Goal: Navigation & Orientation: Understand site structure

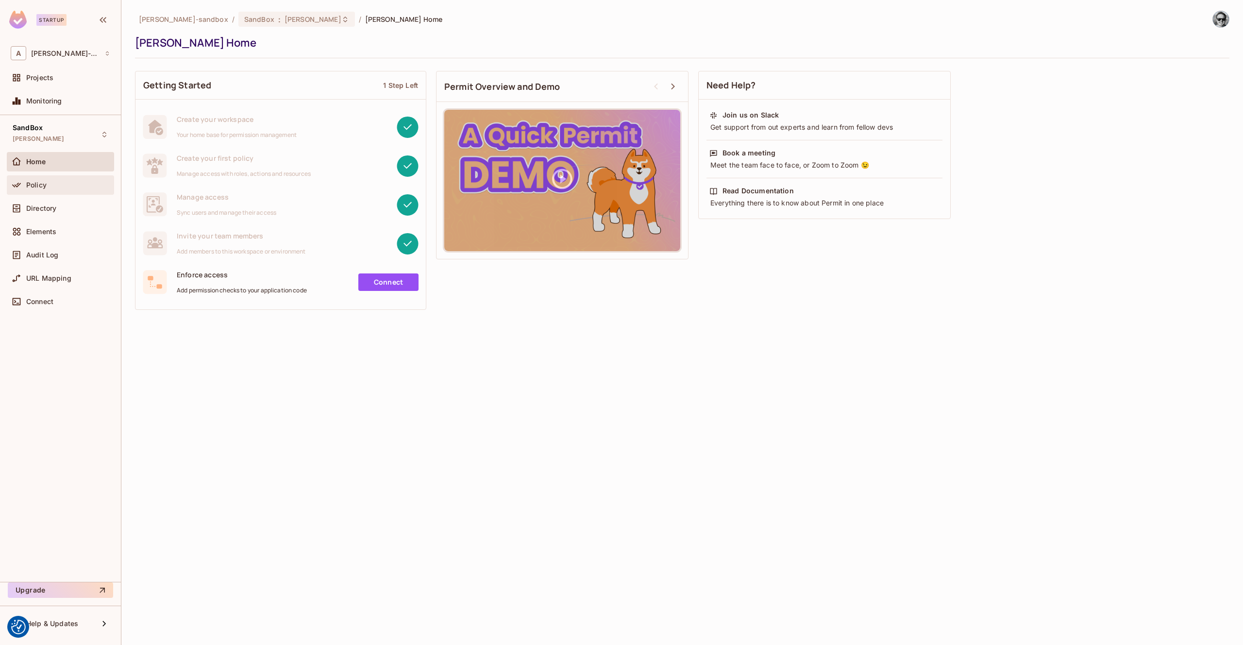
click at [38, 184] on span "Policy" at bounding box center [36, 185] width 20 height 8
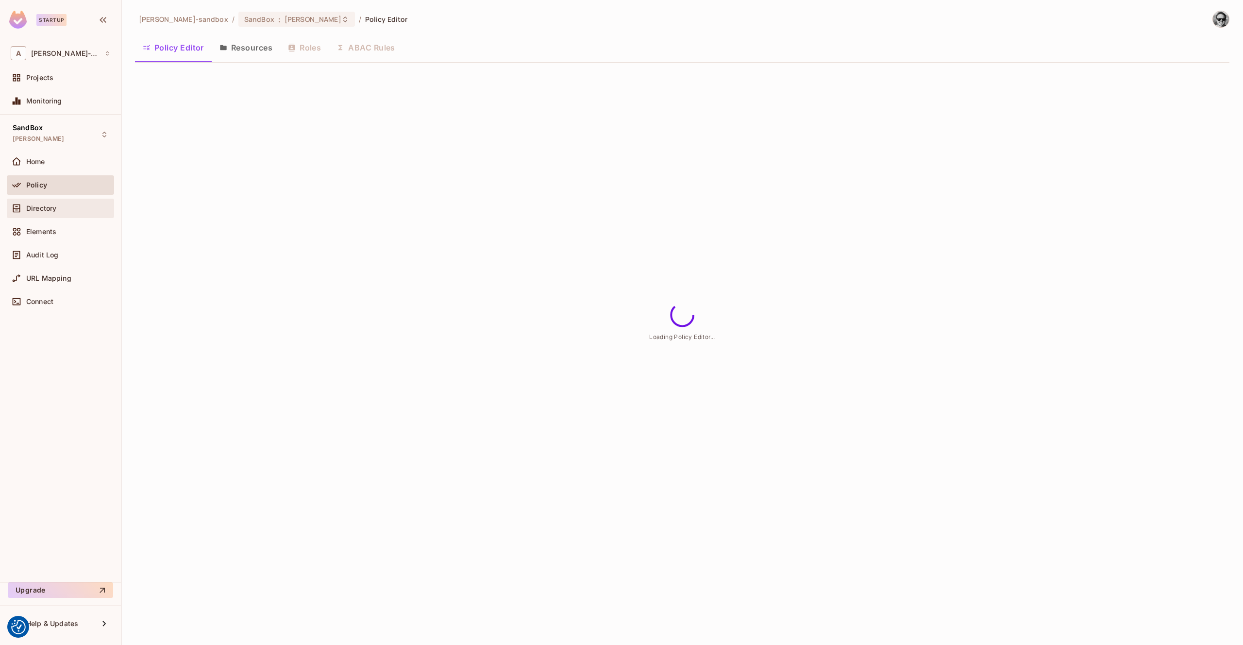
click at [51, 208] on span "Directory" at bounding box center [41, 208] width 30 height 8
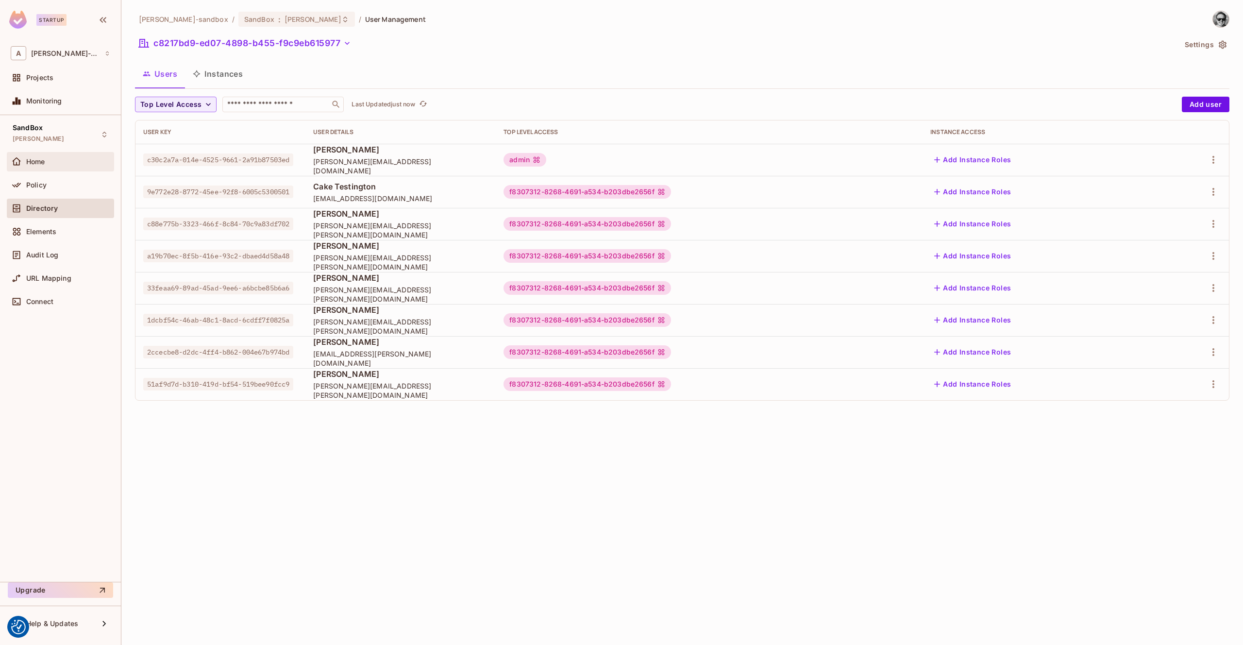
click at [61, 159] on div "Home" at bounding box center [68, 162] width 84 height 8
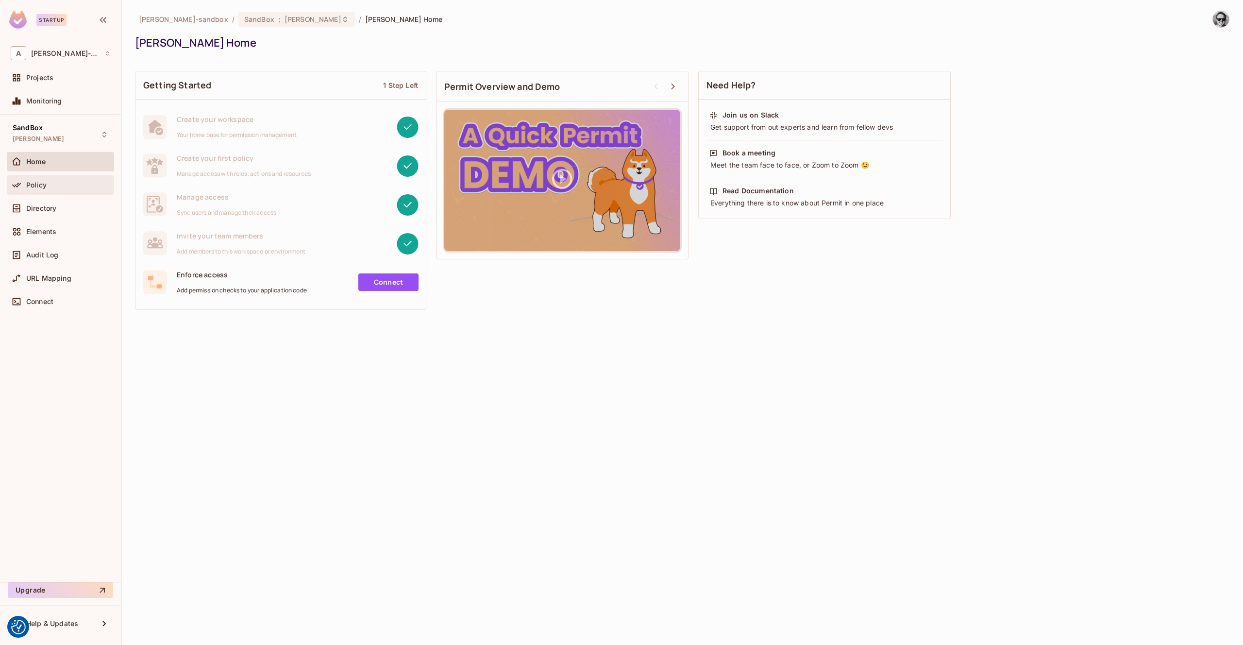
click at [52, 179] on div "Policy" at bounding box center [61, 185] width 100 height 12
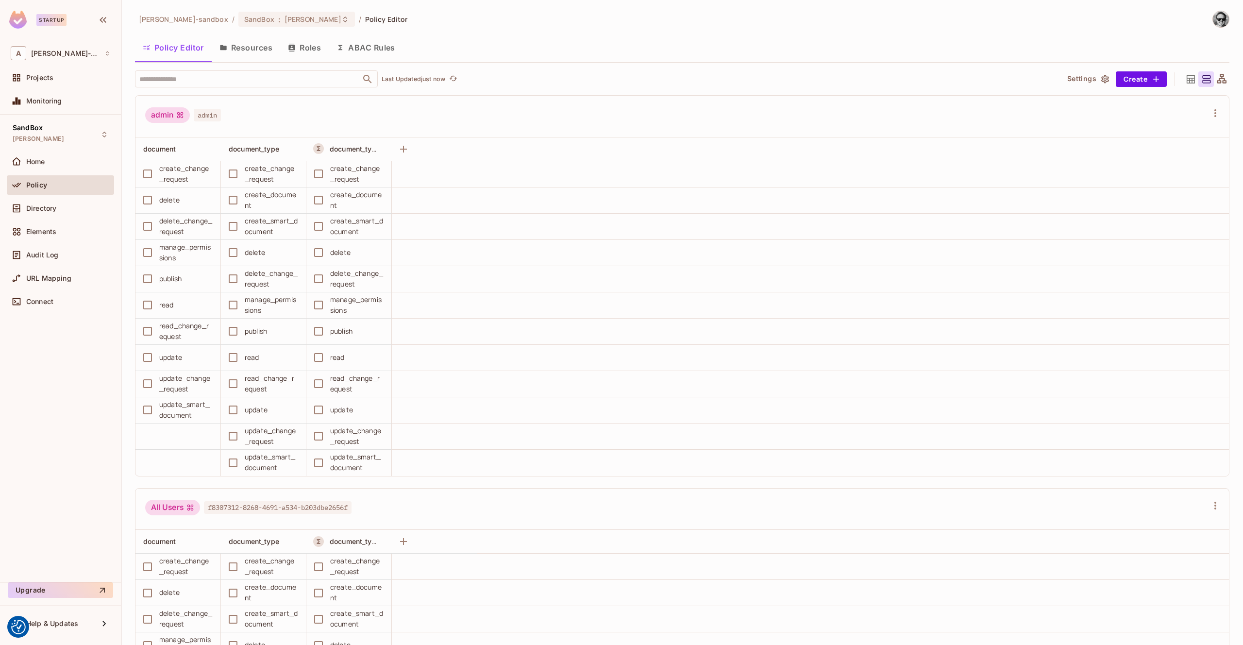
click at [253, 47] on button "Resources" at bounding box center [246, 47] width 68 height 24
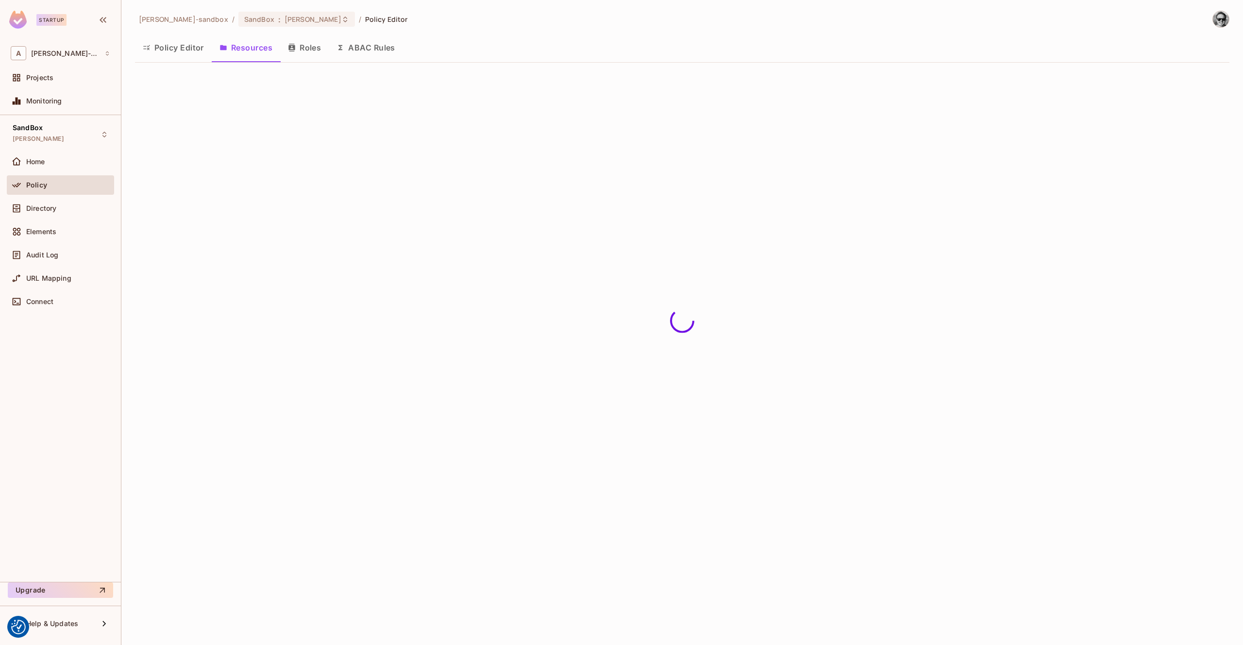
click at [290, 50] on icon "button" at bounding box center [292, 48] width 8 height 8
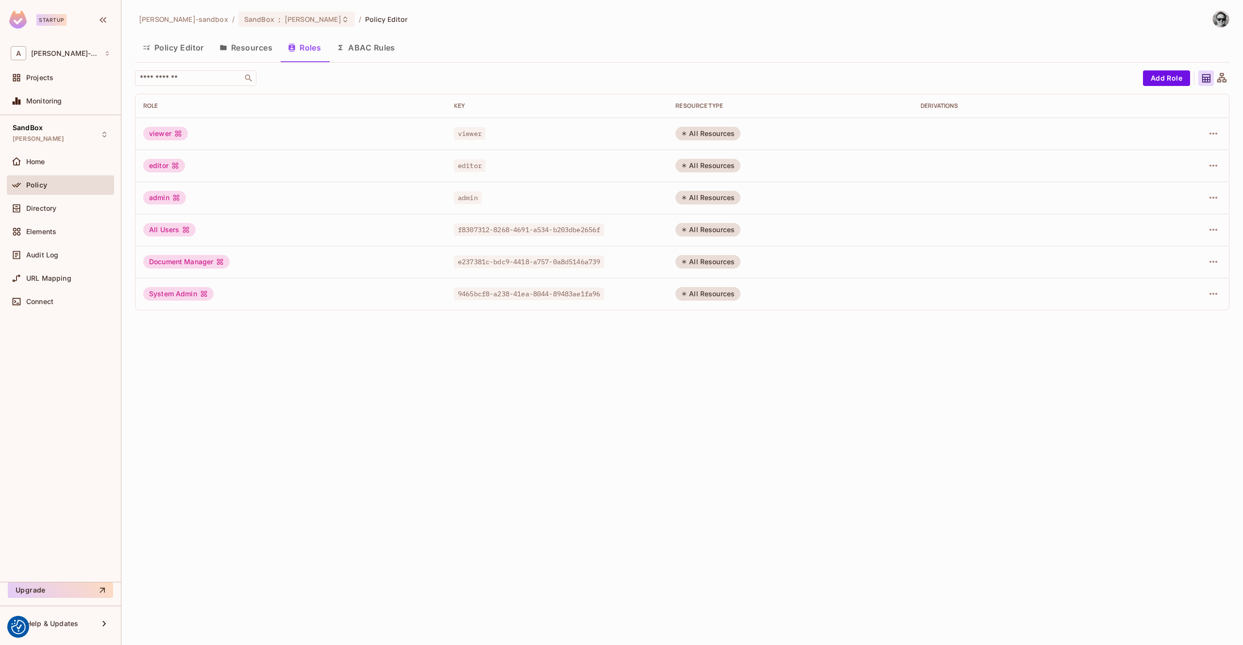
click at [239, 52] on button "Resources" at bounding box center [246, 47] width 68 height 24
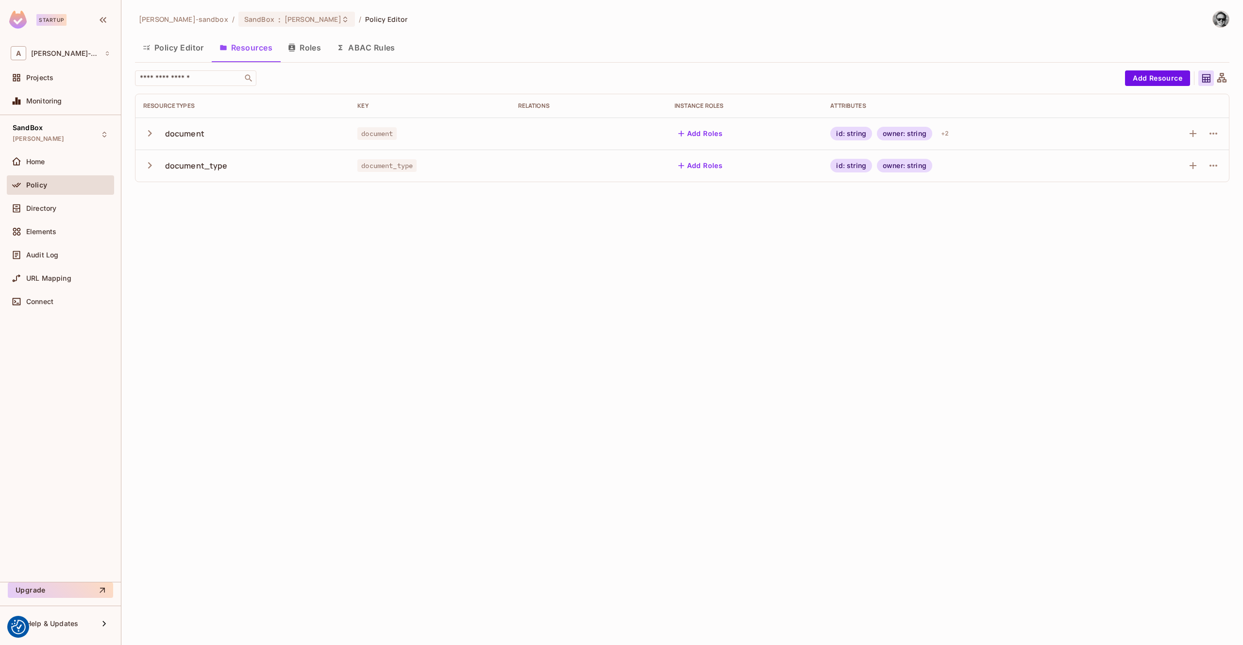
click at [186, 51] on button "Policy Editor" at bounding box center [173, 47] width 77 height 24
click at [321, 49] on button "Roles" at bounding box center [304, 47] width 49 height 24
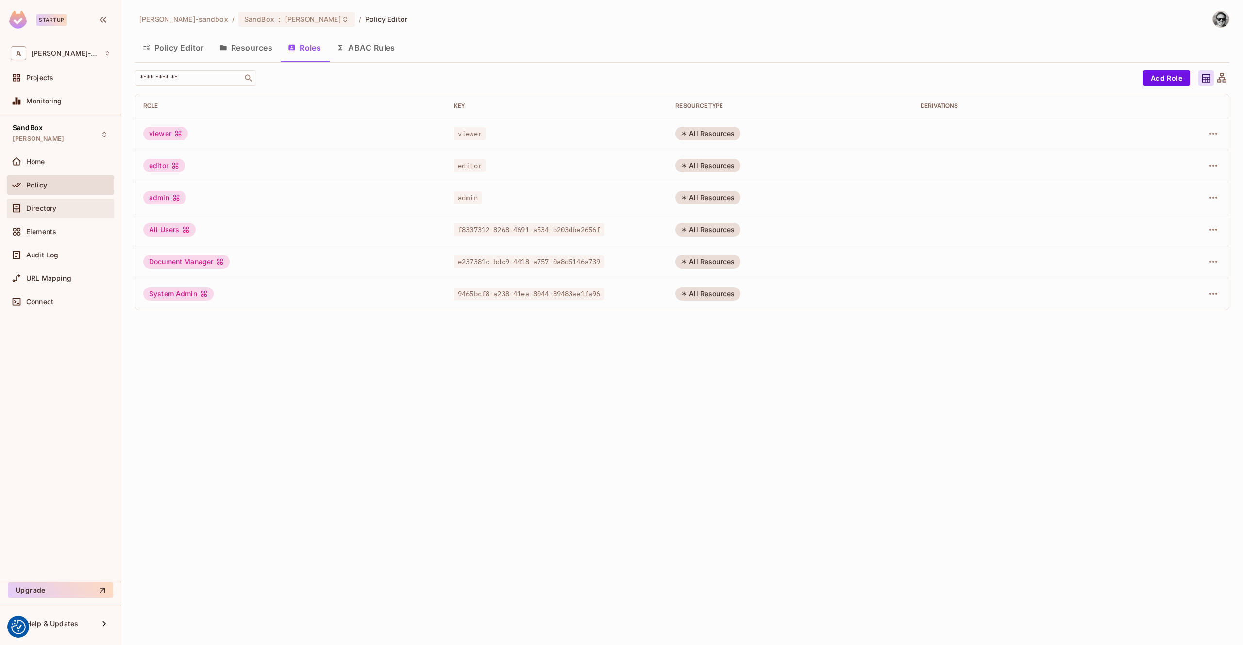
click at [50, 207] on span "Directory" at bounding box center [41, 208] width 30 height 8
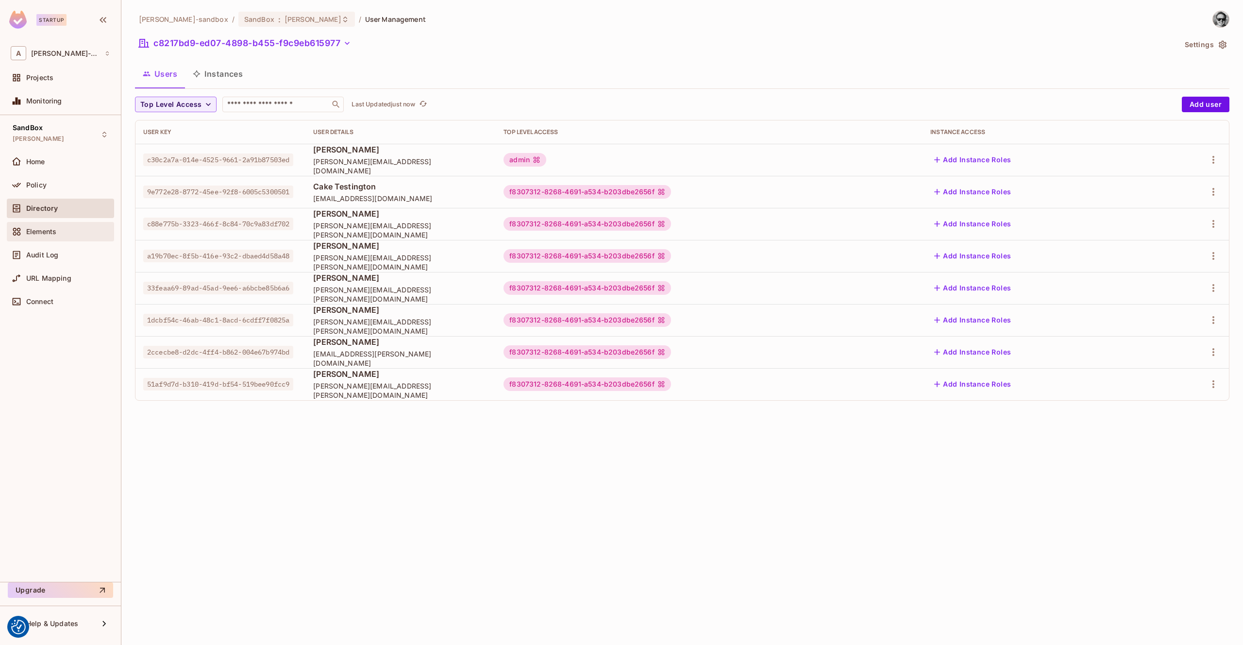
click at [44, 234] on span "Elements" at bounding box center [41, 232] width 30 height 8
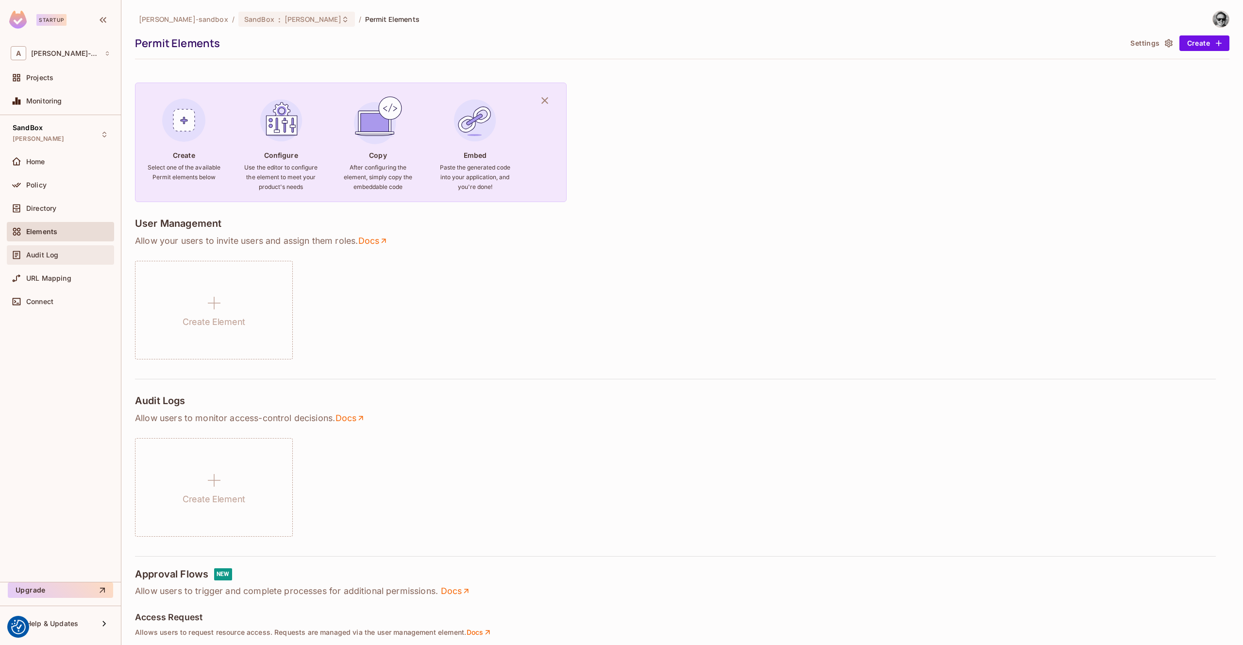
click at [46, 256] on span "Audit Log" at bounding box center [42, 255] width 32 height 8
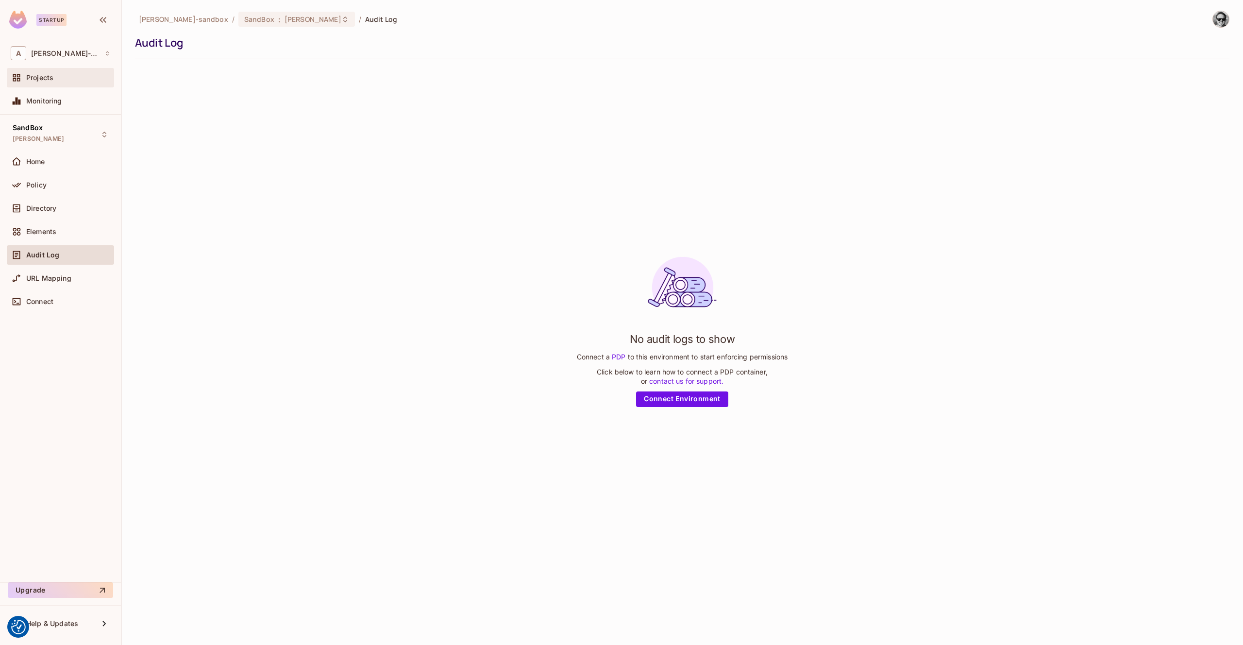
click at [75, 81] on div "Projects" at bounding box center [68, 78] width 84 height 8
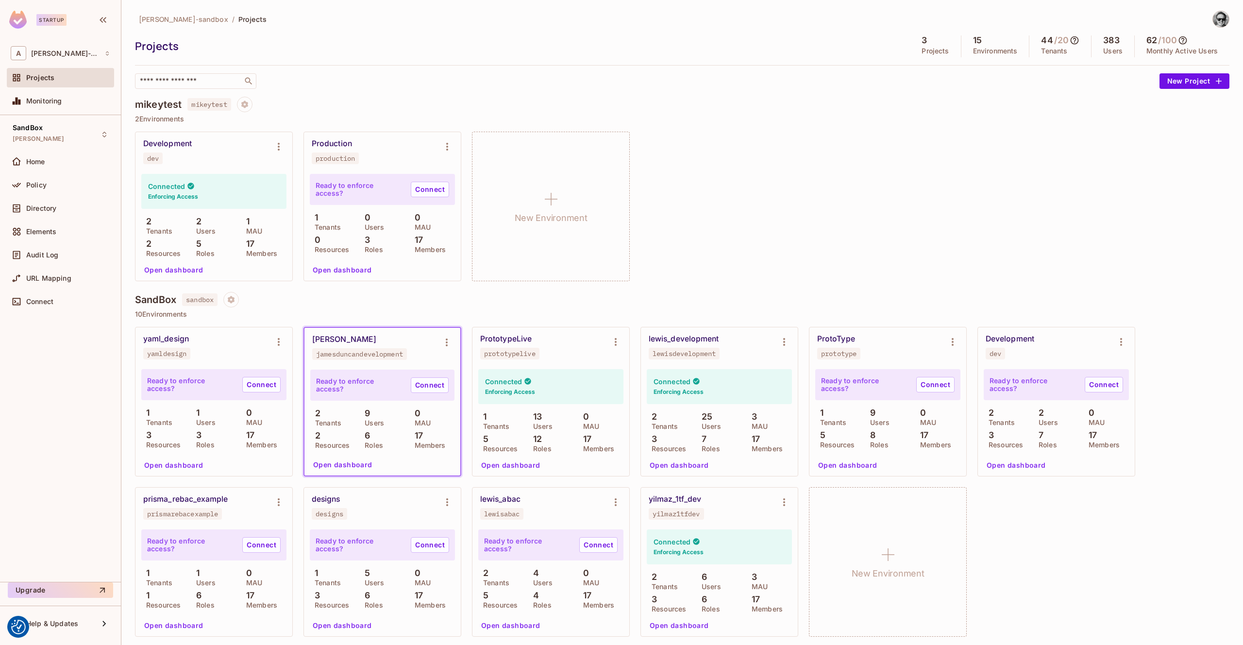
click at [349, 342] on div "[PERSON_NAME]" at bounding box center [344, 340] width 64 height 10
click at [47, 172] on div "Home" at bounding box center [60, 163] width 107 height 23
click at [51, 164] on div "Home" at bounding box center [68, 162] width 84 height 8
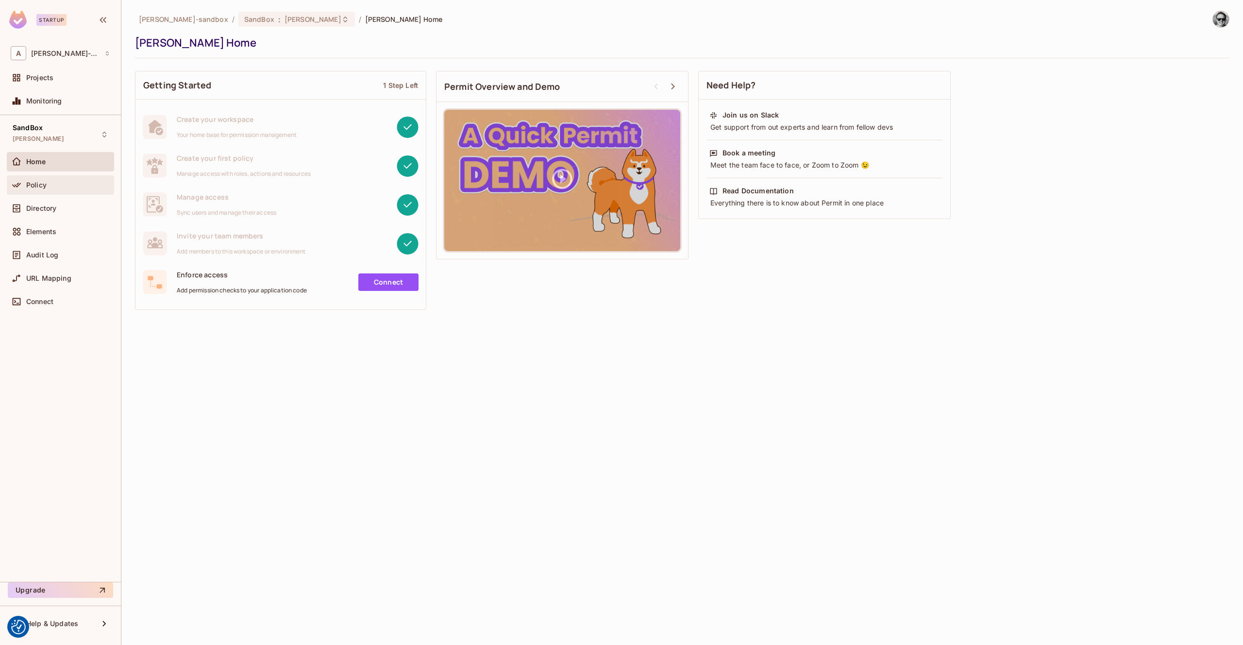
click at [31, 183] on span "Policy" at bounding box center [36, 185] width 20 height 8
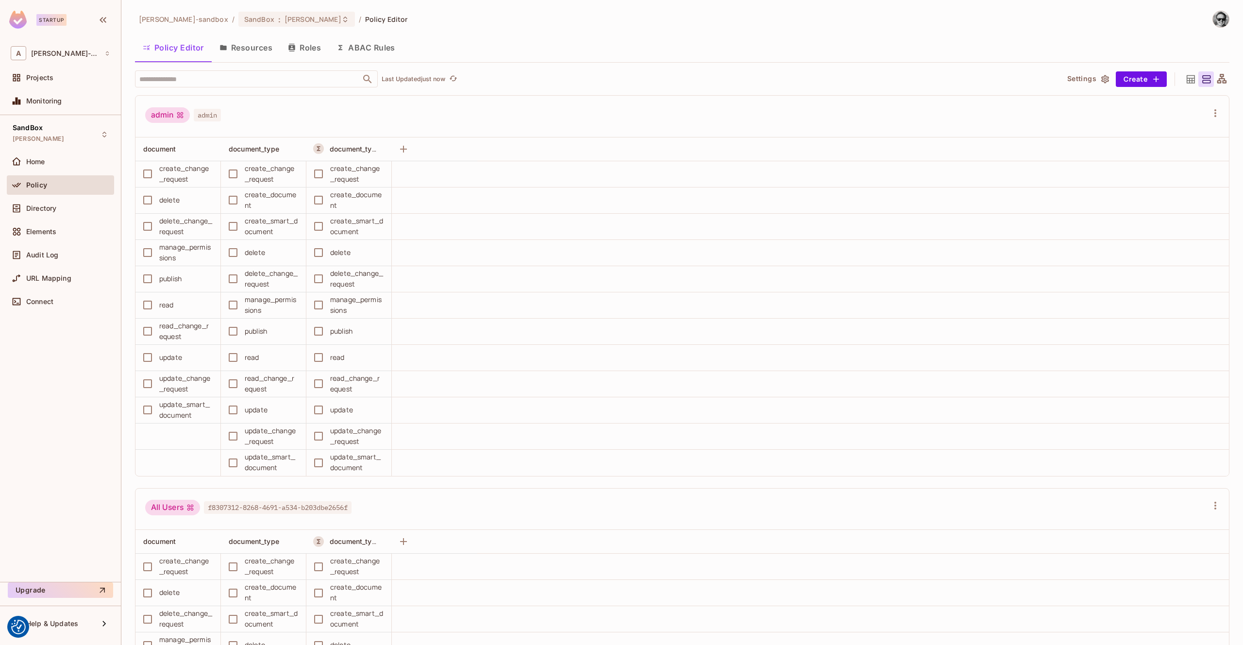
click at [255, 48] on button "Resources" at bounding box center [246, 47] width 68 height 24
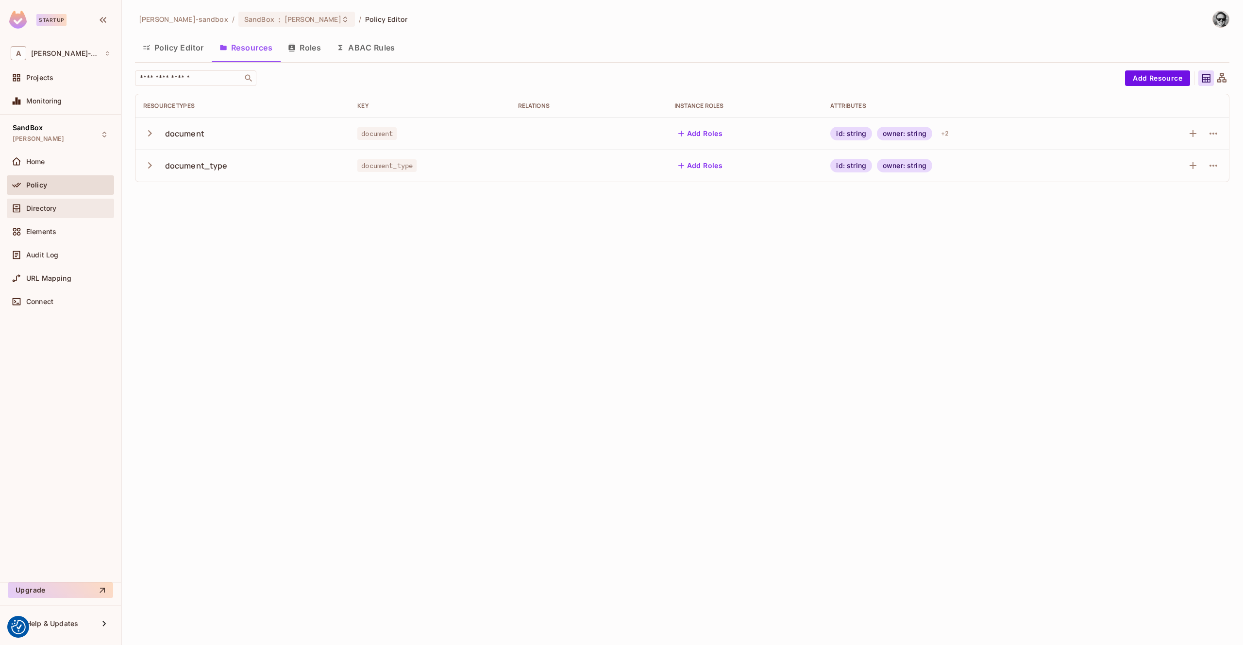
click at [58, 203] on div "Directory" at bounding box center [61, 209] width 100 height 12
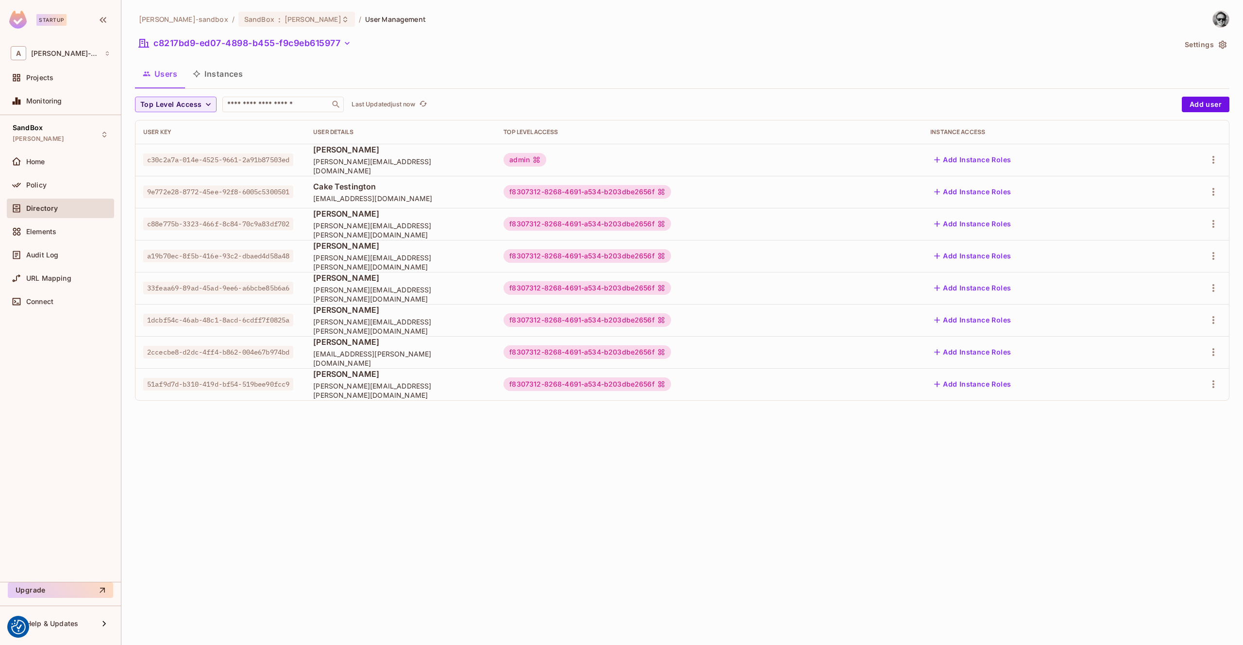
click at [220, 79] on button "Instances" at bounding box center [218, 74] width 66 height 24
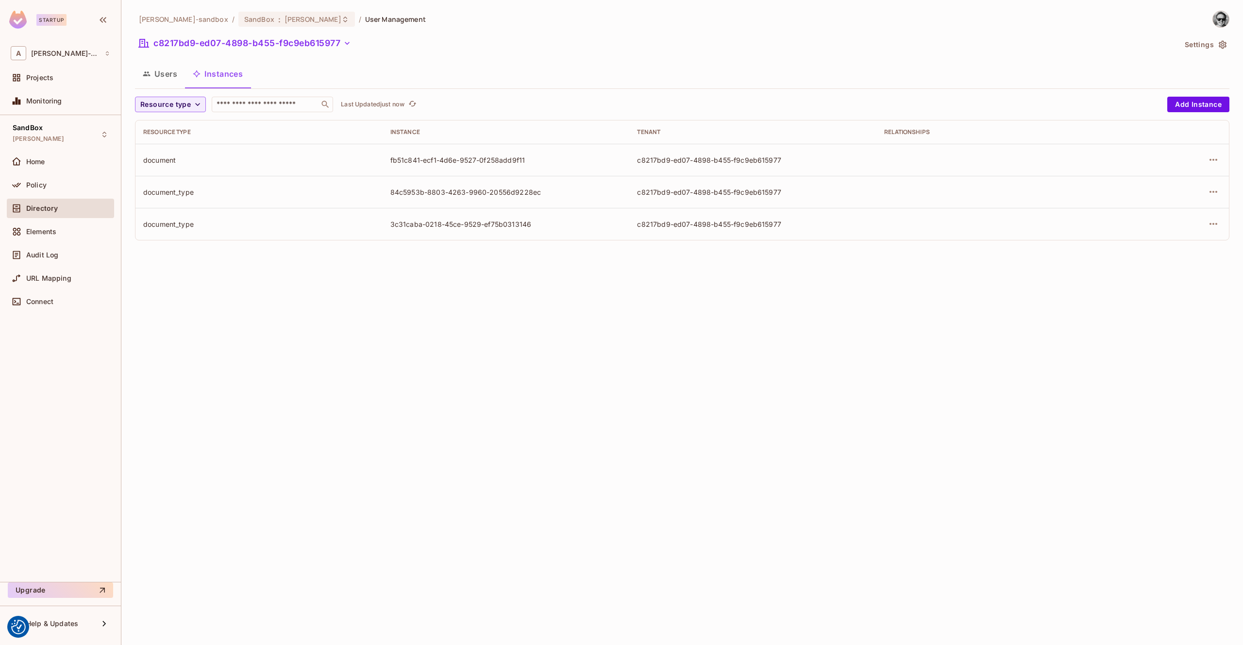
click at [175, 77] on button "Users" at bounding box center [160, 74] width 50 height 24
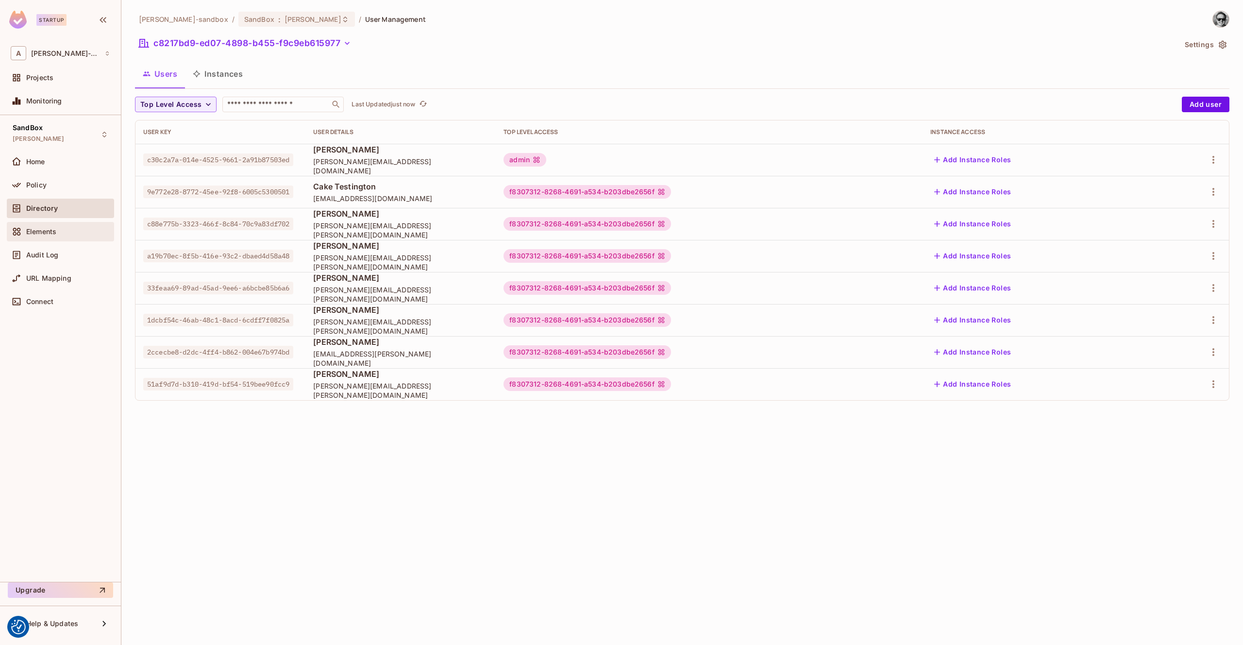
click at [55, 228] on span "Elements" at bounding box center [41, 232] width 30 height 8
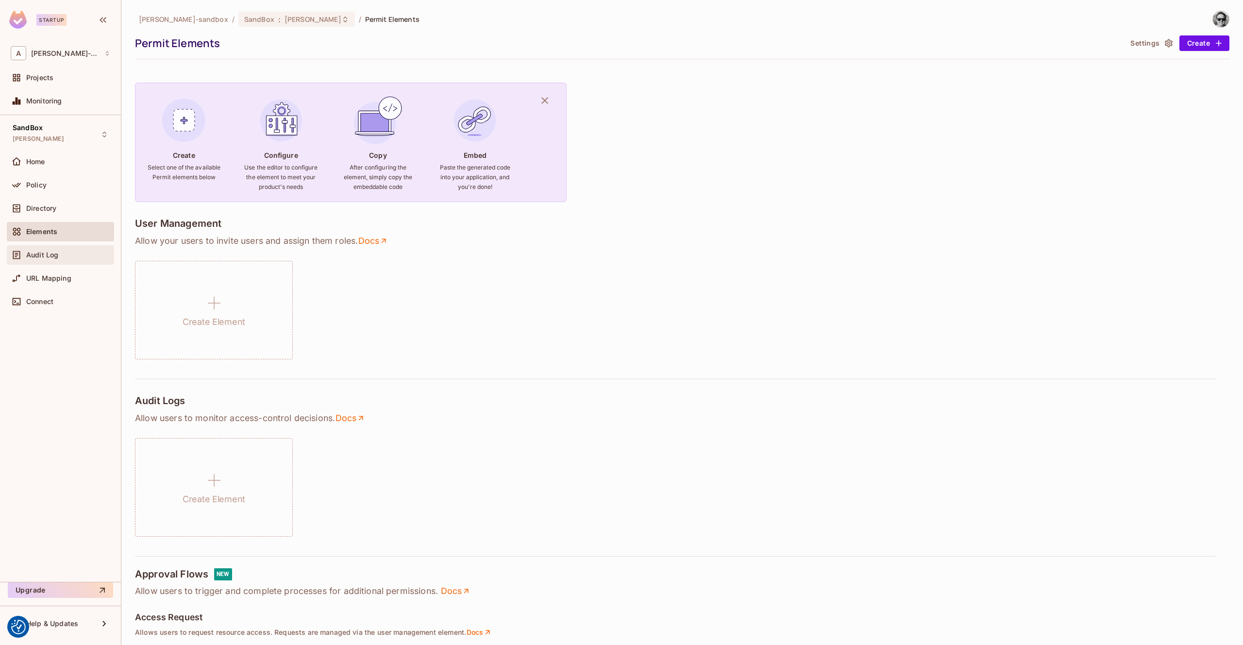
click at [50, 254] on span "Audit Log" at bounding box center [42, 255] width 32 height 8
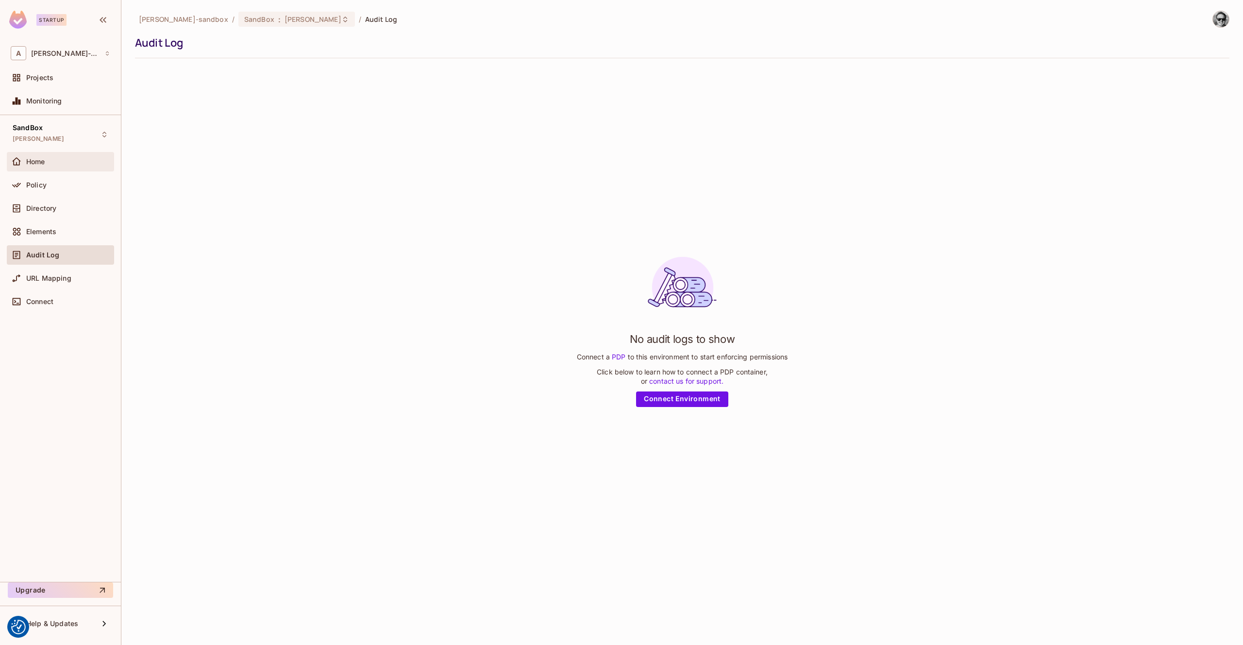
click at [56, 163] on div "Home" at bounding box center [68, 162] width 84 height 8
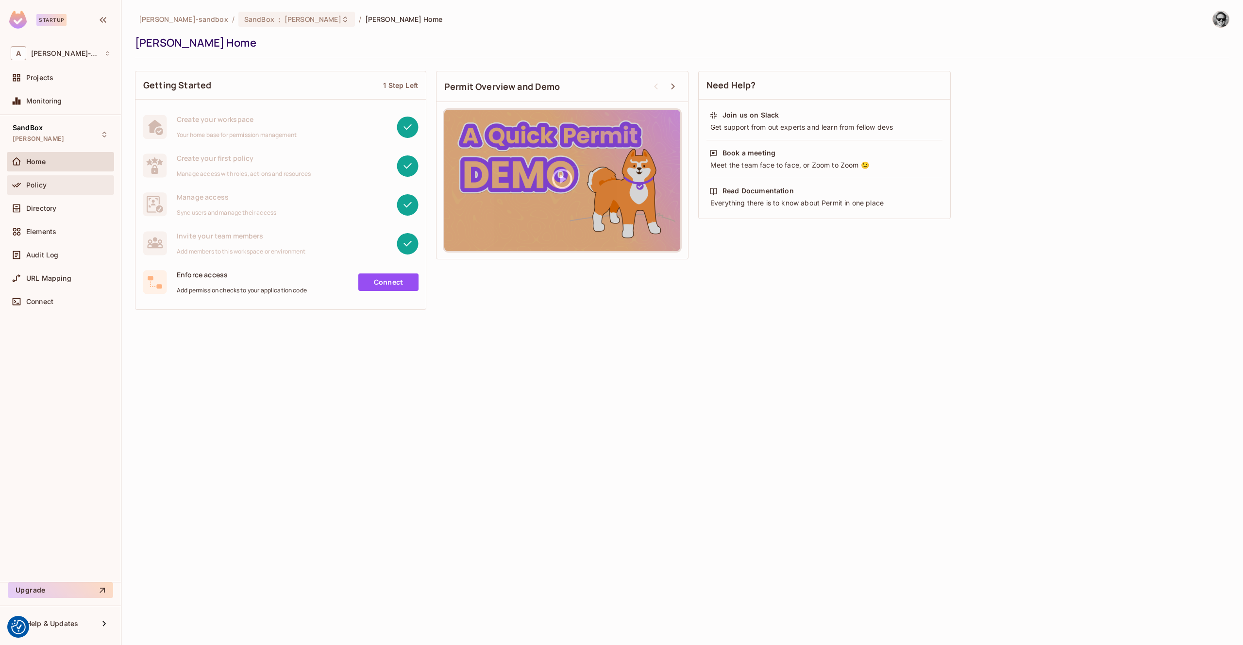
click at [69, 188] on div "Policy" at bounding box center [68, 185] width 84 height 8
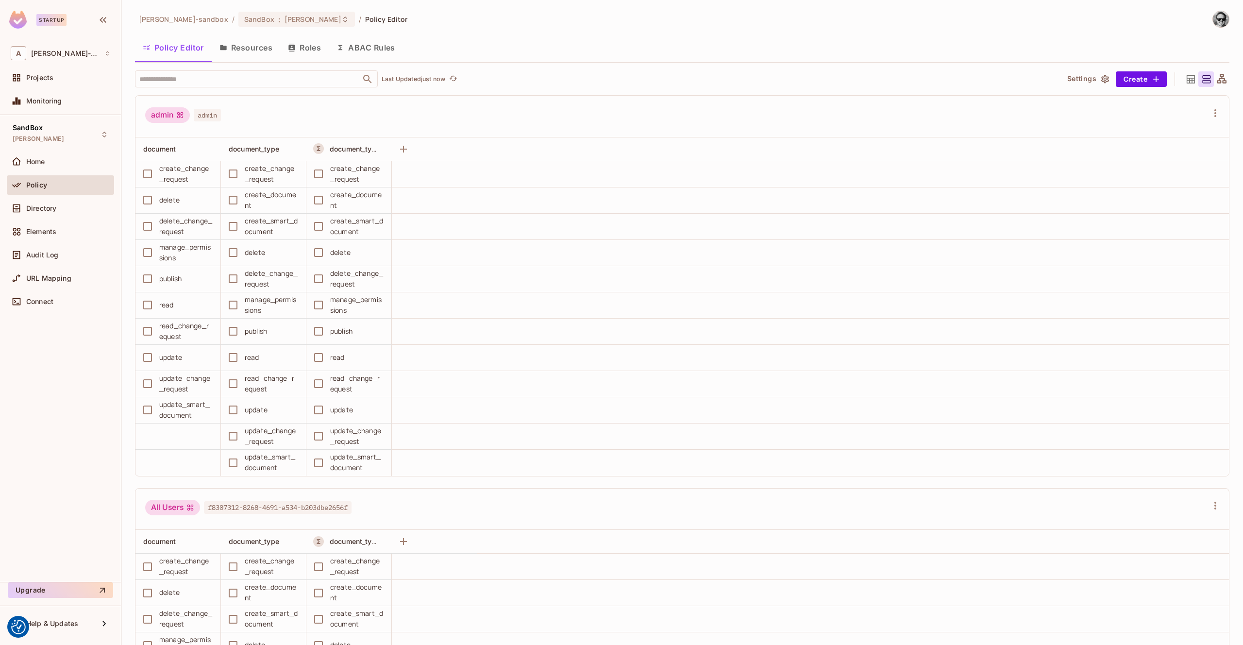
click at [249, 54] on button "Resources" at bounding box center [246, 47] width 68 height 24
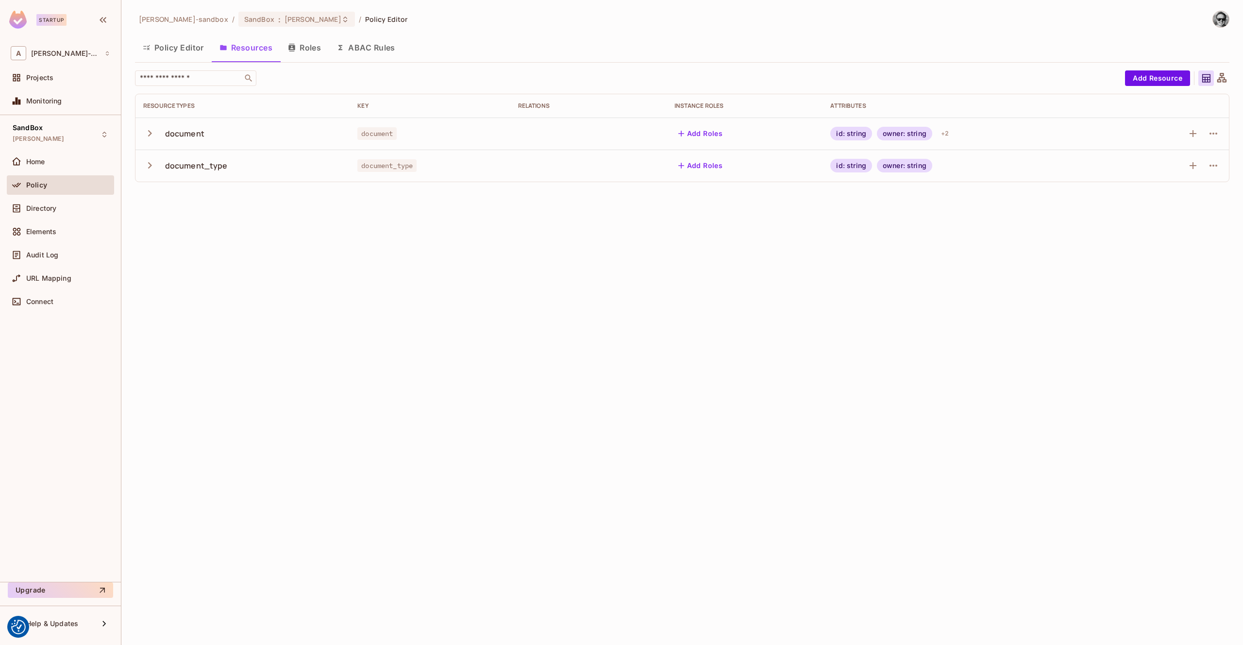
click at [296, 53] on button "Roles" at bounding box center [304, 47] width 49 height 24
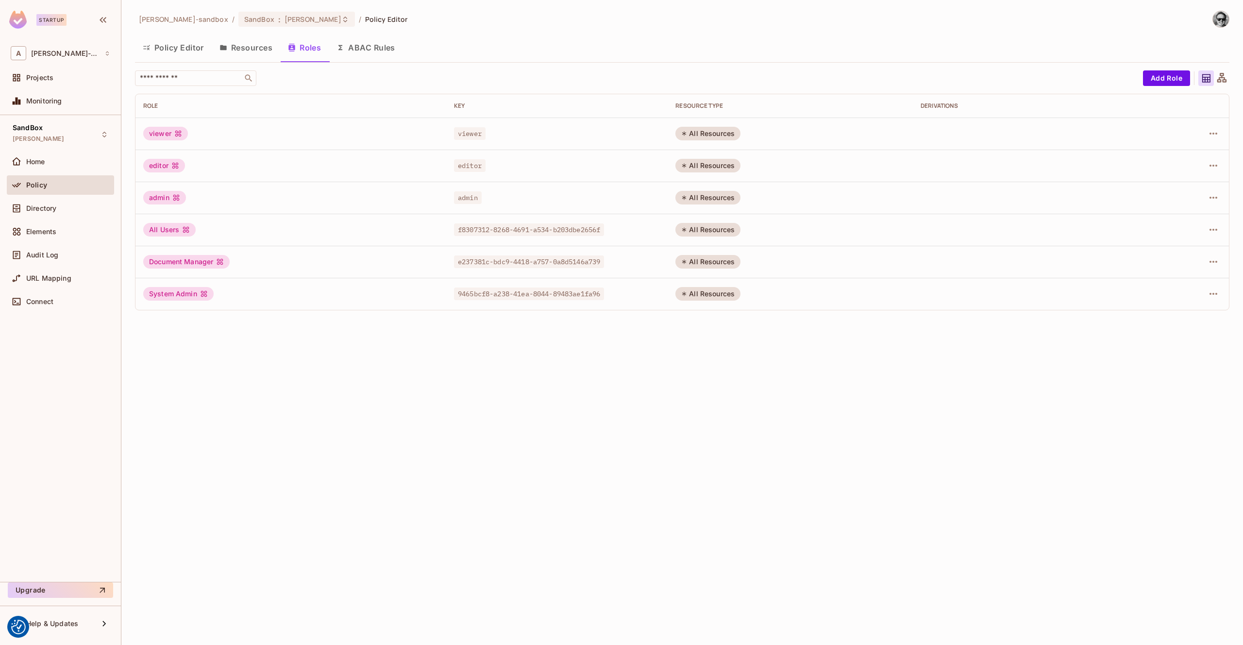
click at [241, 46] on button "Resources" at bounding box center [246, 47] width 68 height 24
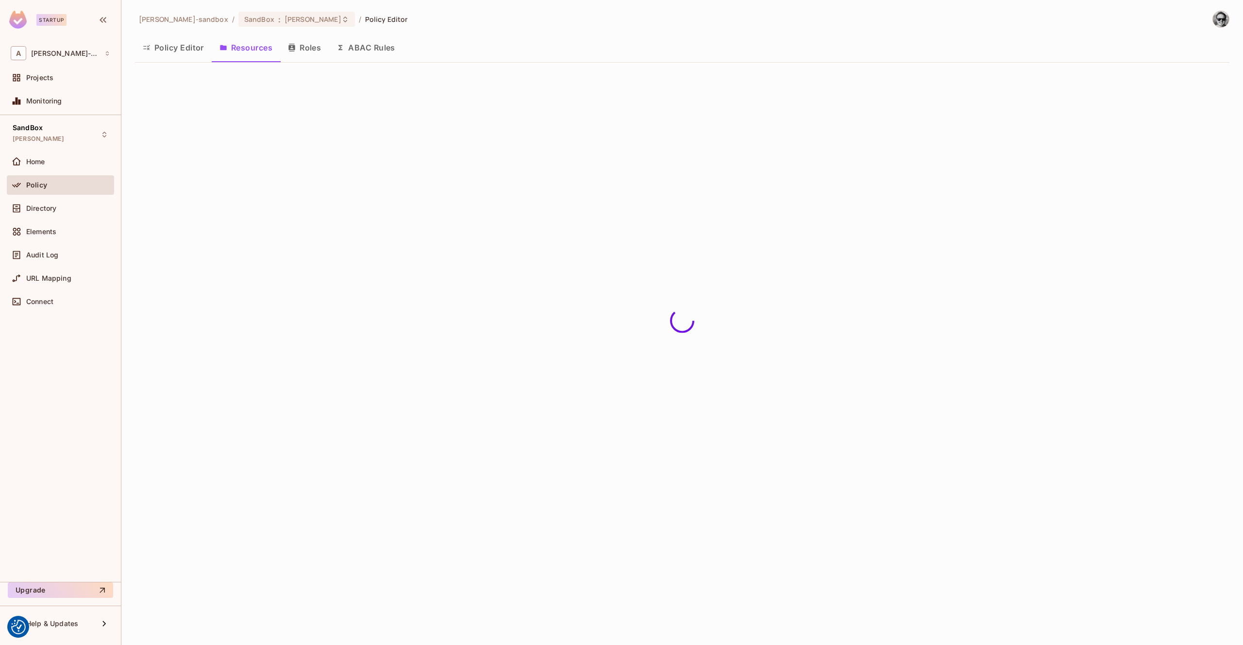
click at [245, 47] on button "Resources" at bounding box center [246, 47] width 68 height 24
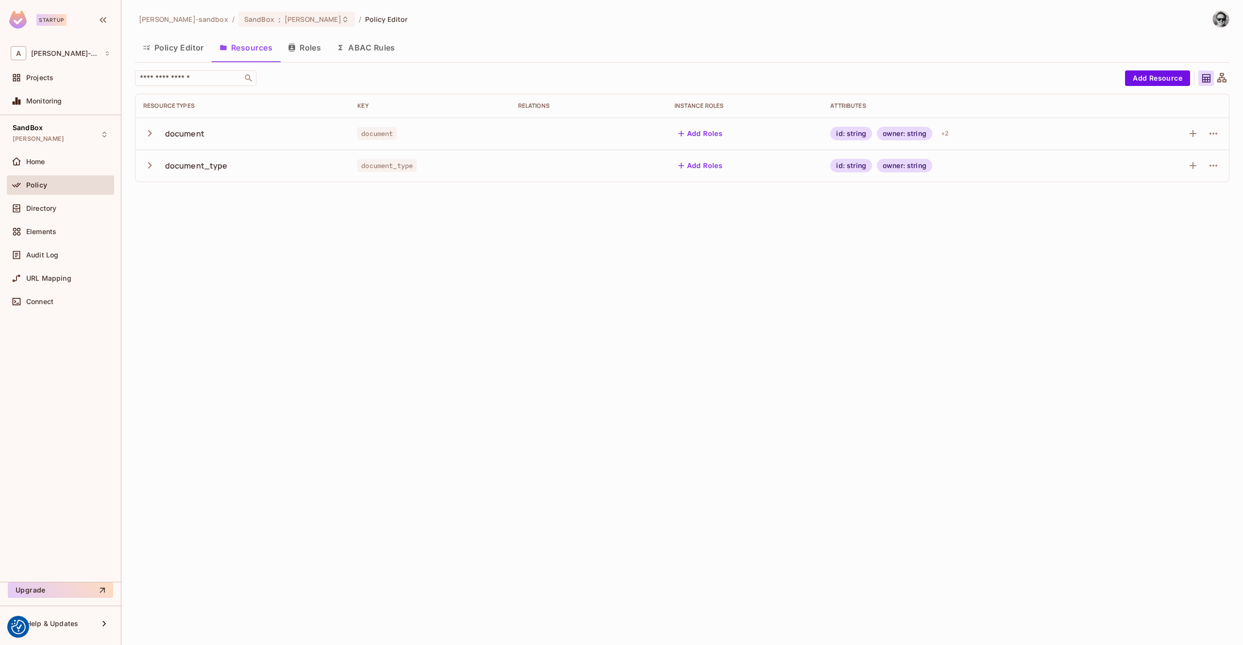
click at [183, 50] on button "Policy Editor" at bounding box center [173, 47] width 77 height 24
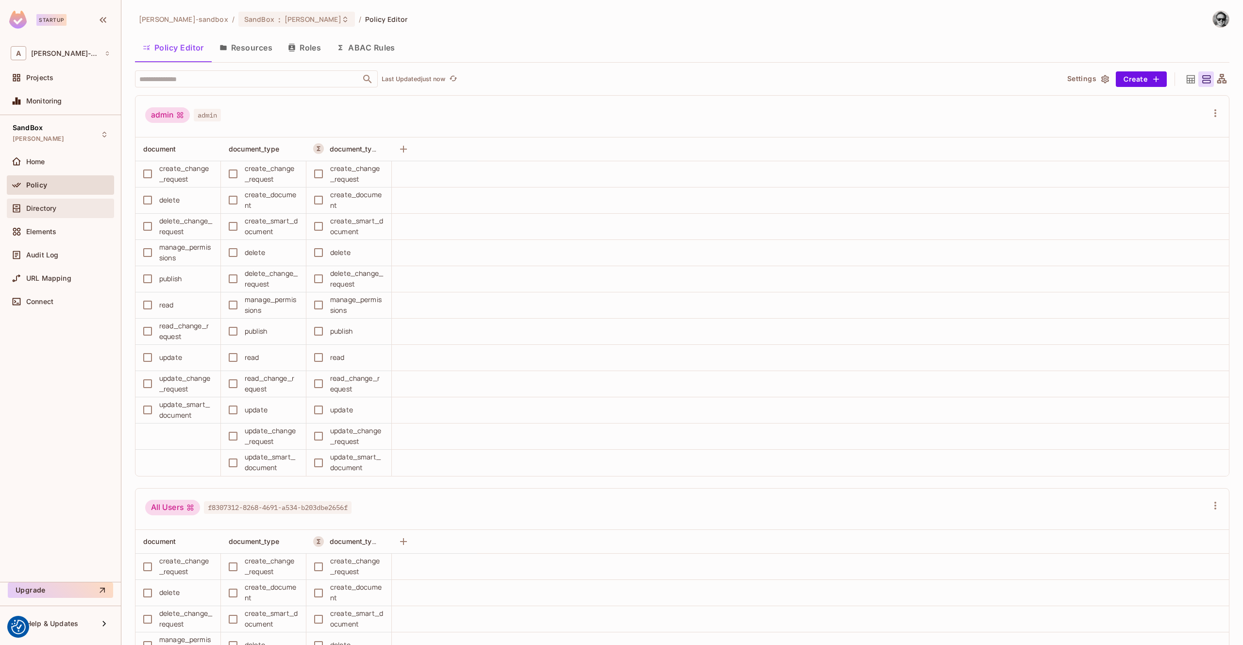
click at [55, 206] on span "Directory" at bounding box center [41, 208] width 30 height 8
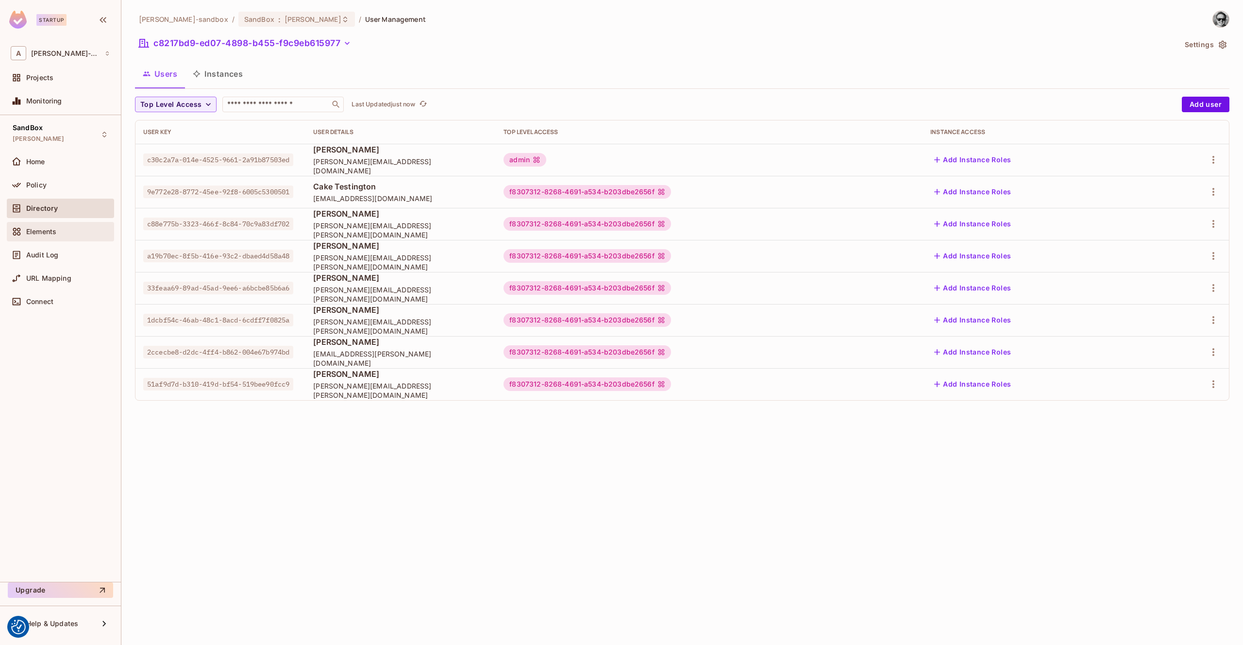
click at [51, 226] on div "Elements" at bounding box center [61, 232] width 100 height 12
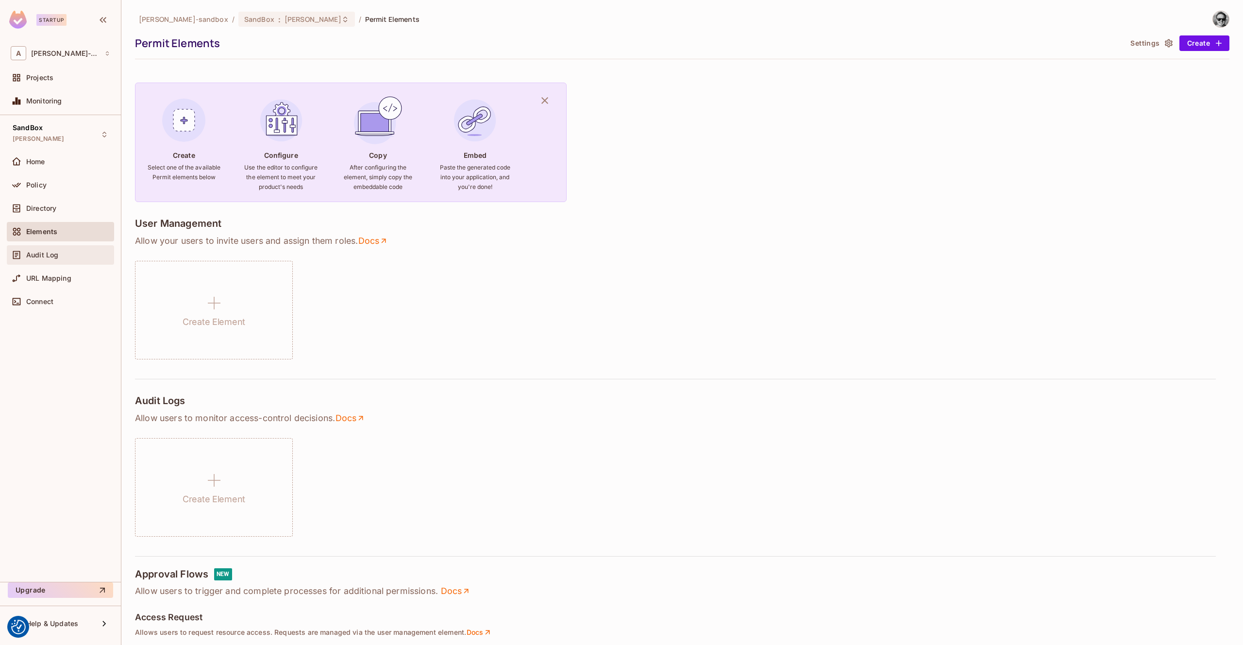
click at [62, 249] on div "Audit Log" at bounding box center [61, 255] width 100 height 12
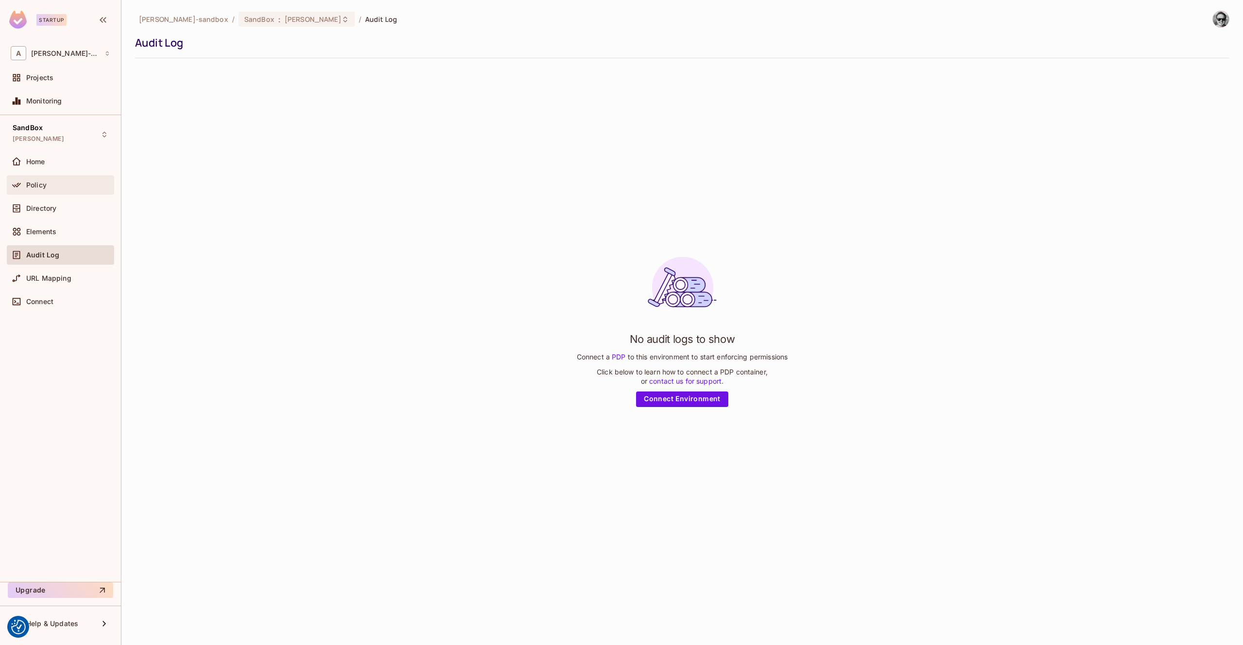
click at [60, 193] on div "Policy" at bounding box center [60, 184] width 107 height 19
